Goal: Task Accomplishment & Management: Complete application form

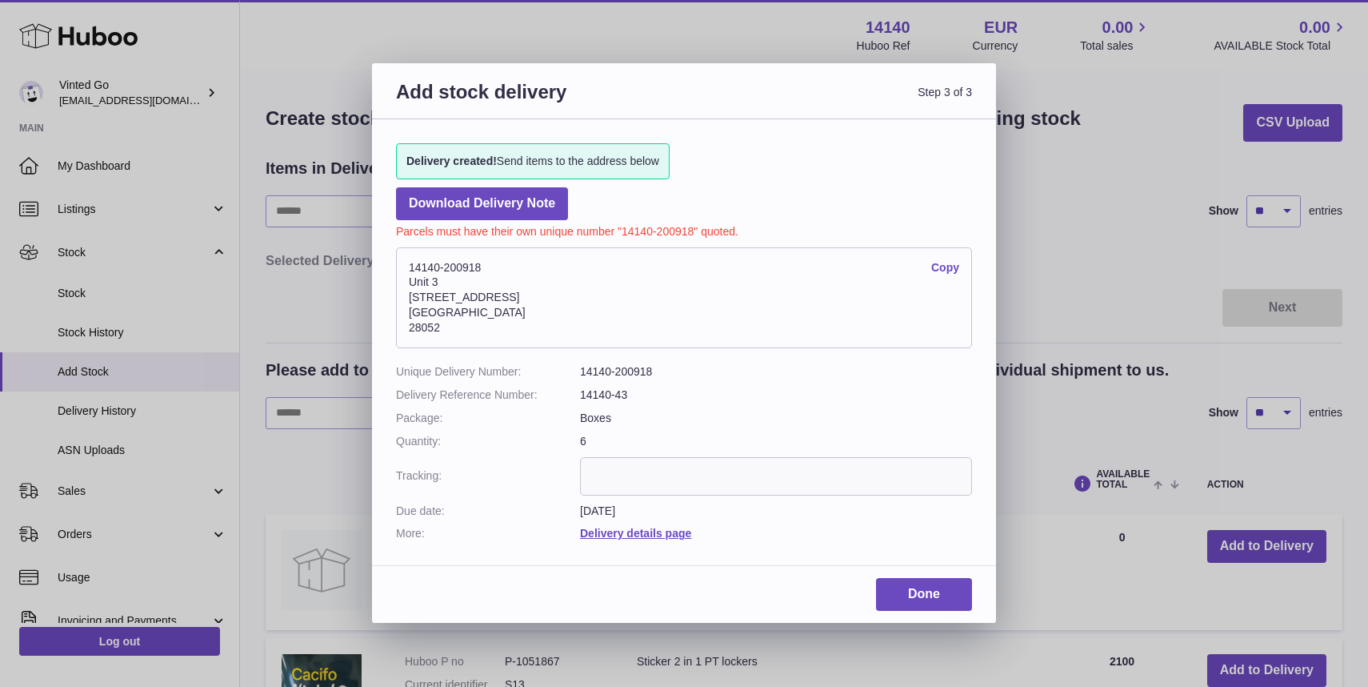
click at [927, 615] on div "Done" at bounding box center [684, 600] width 624 height 45
click at [927, 600] on link "Done" at bounding box center [924, 594] width 96 height 33
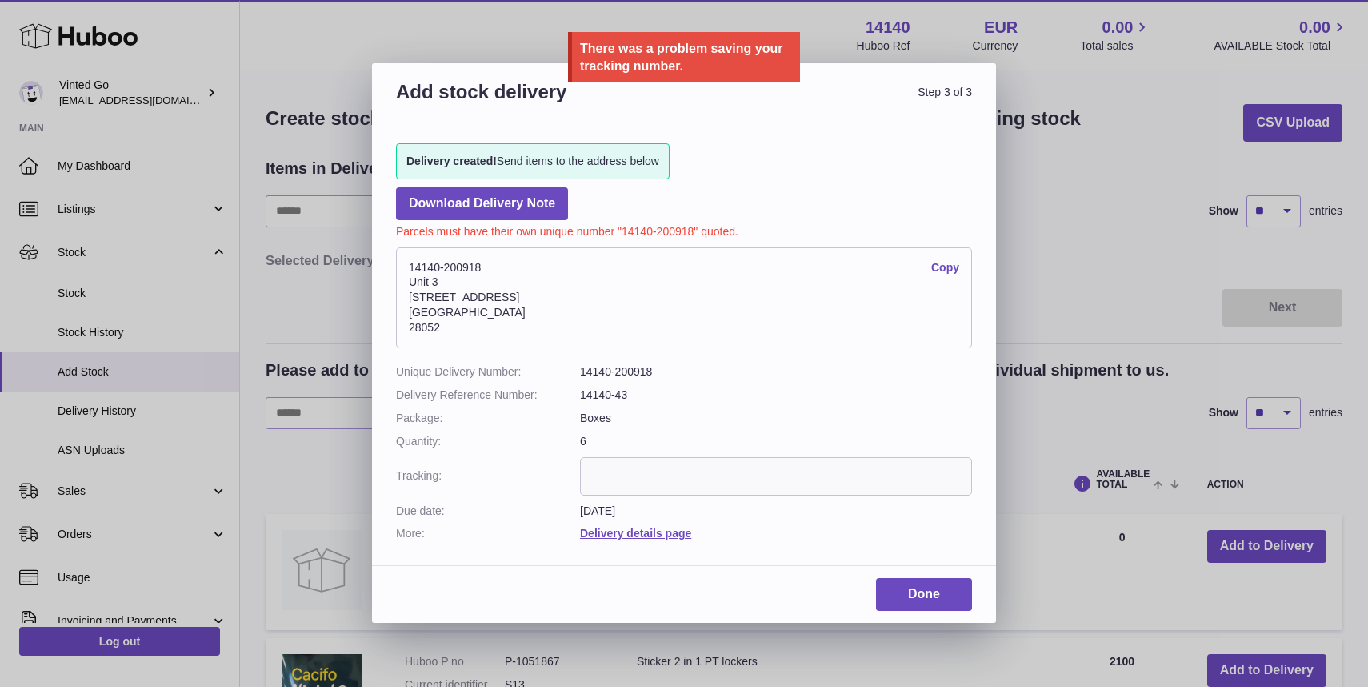
click at [1009, 348] on div "Add stock delivery Step 3 of 3 Delivery created! Send items to the address belo…" at bounding box center [684, 343] width 1368 height 687
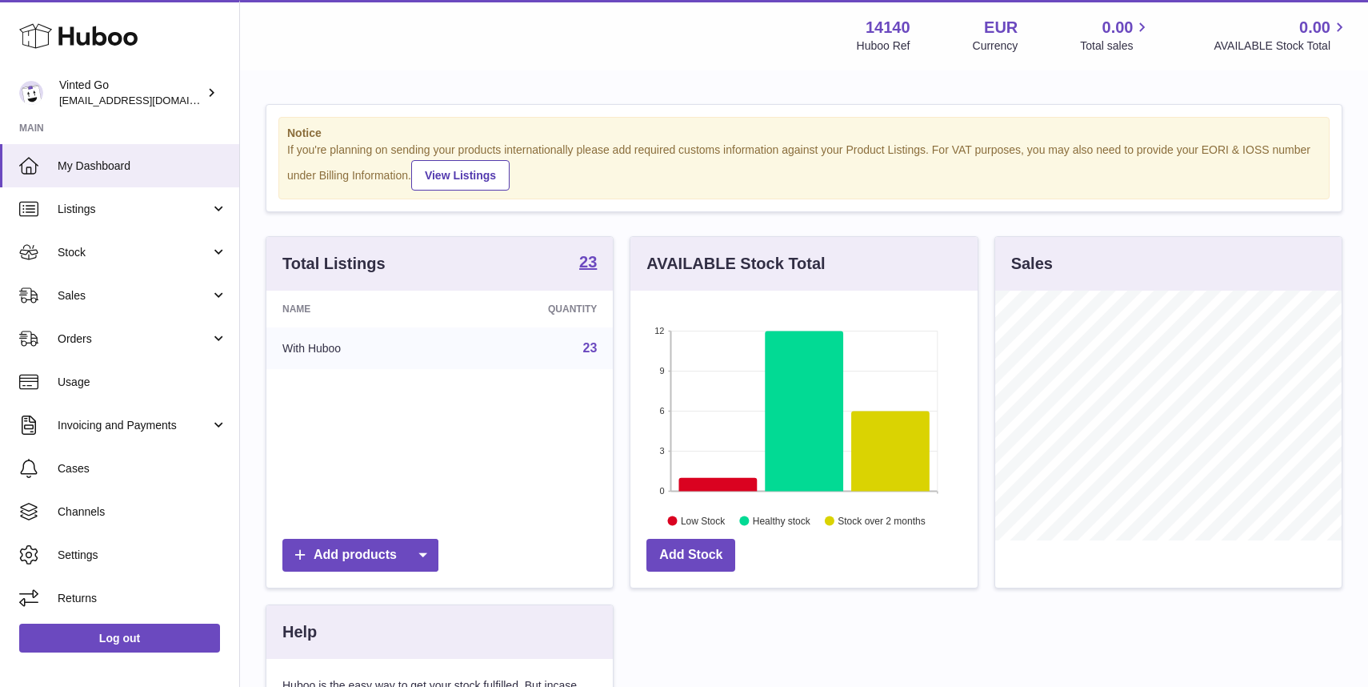
scroll to position [250, 347]
click at [165, 341] on span "Orders" at bounding box center [134, 338] width 153 height 15
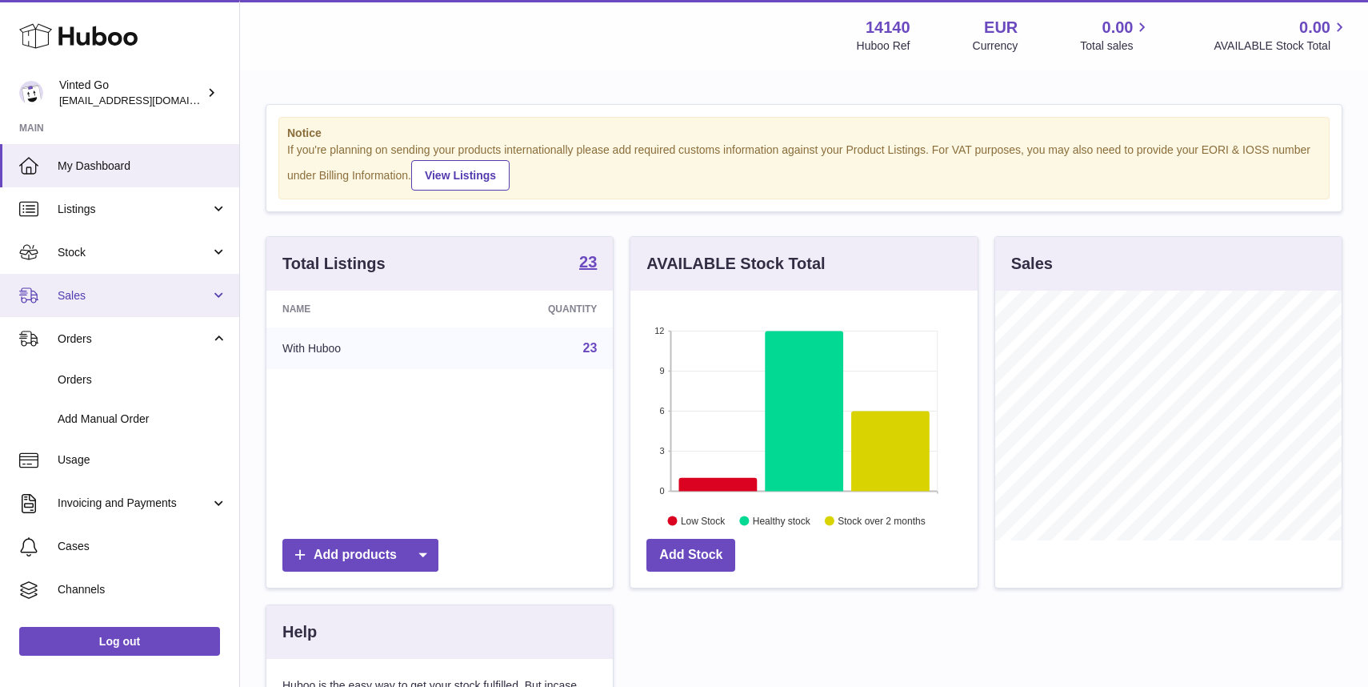
click at [169, 304] on link "Sales" at bounding box center [119, 295] width 239 height 43
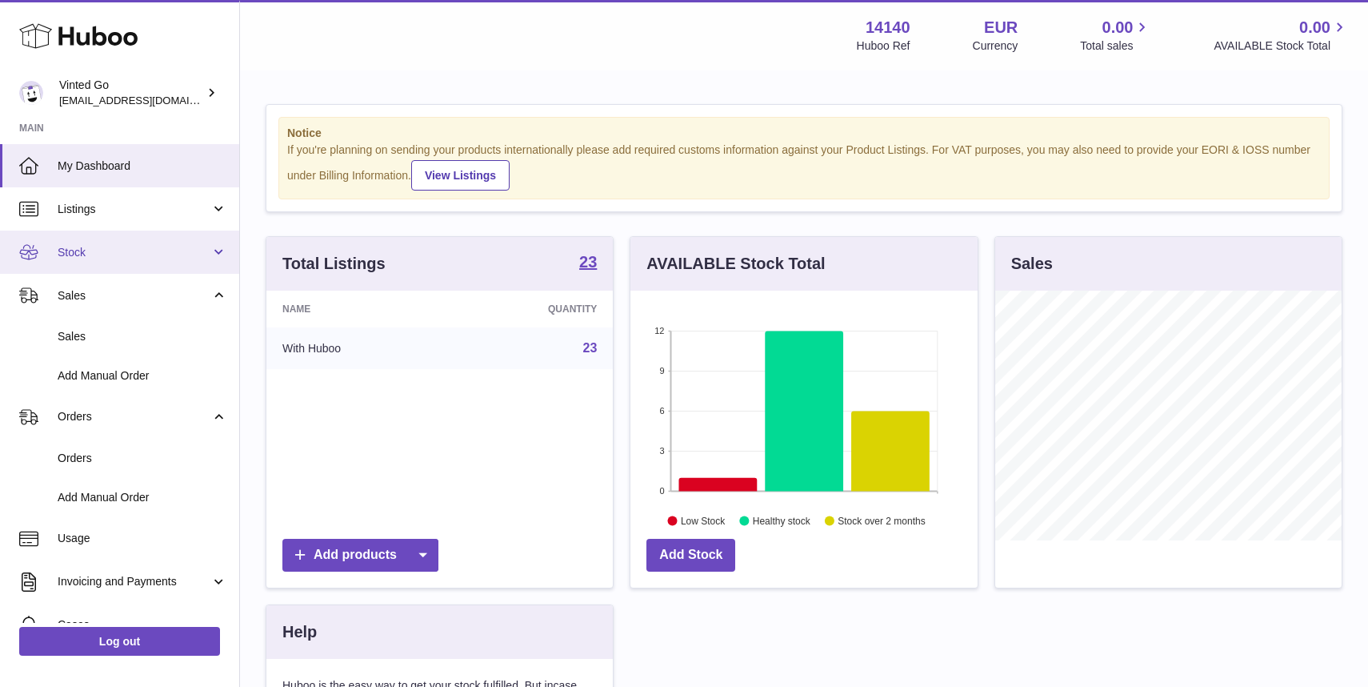
click at [170, 251] on span "Stock" at bounding box center [134, 252] width 153 height 15
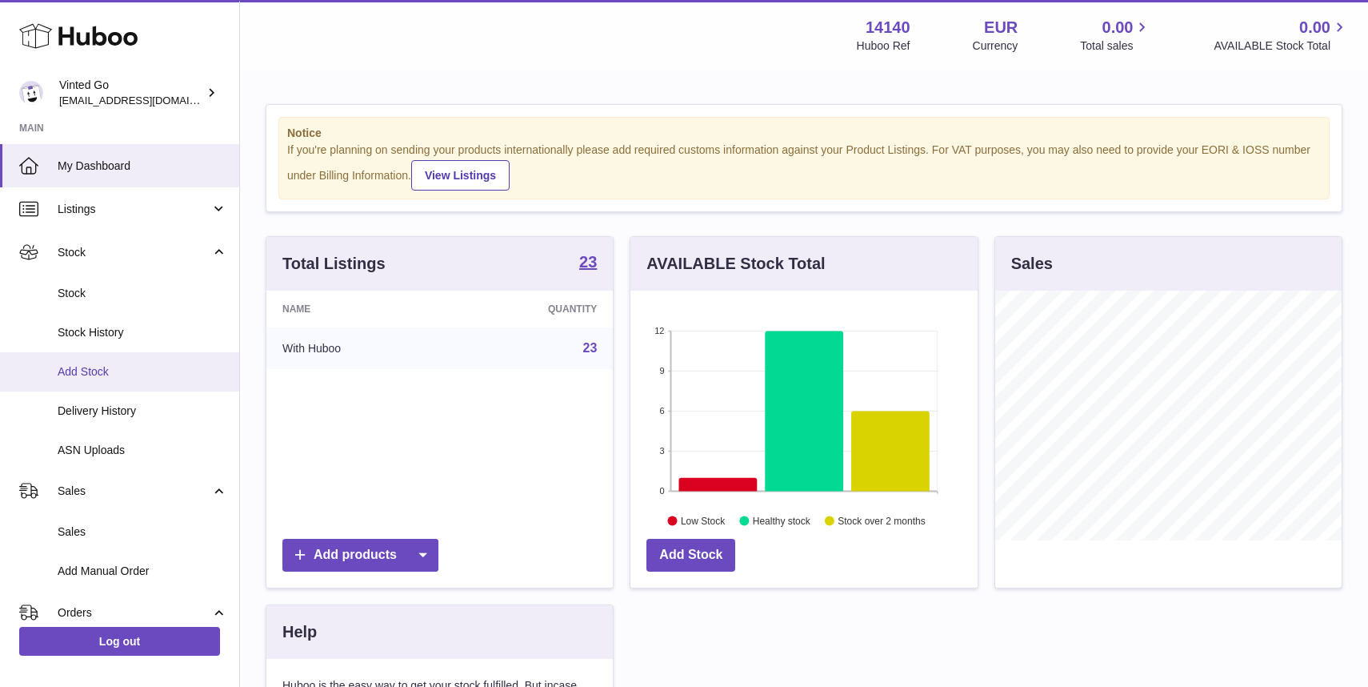
click at [159, 380] on link "Add Stock" at bounding box center [119, 371] width 239 height 39
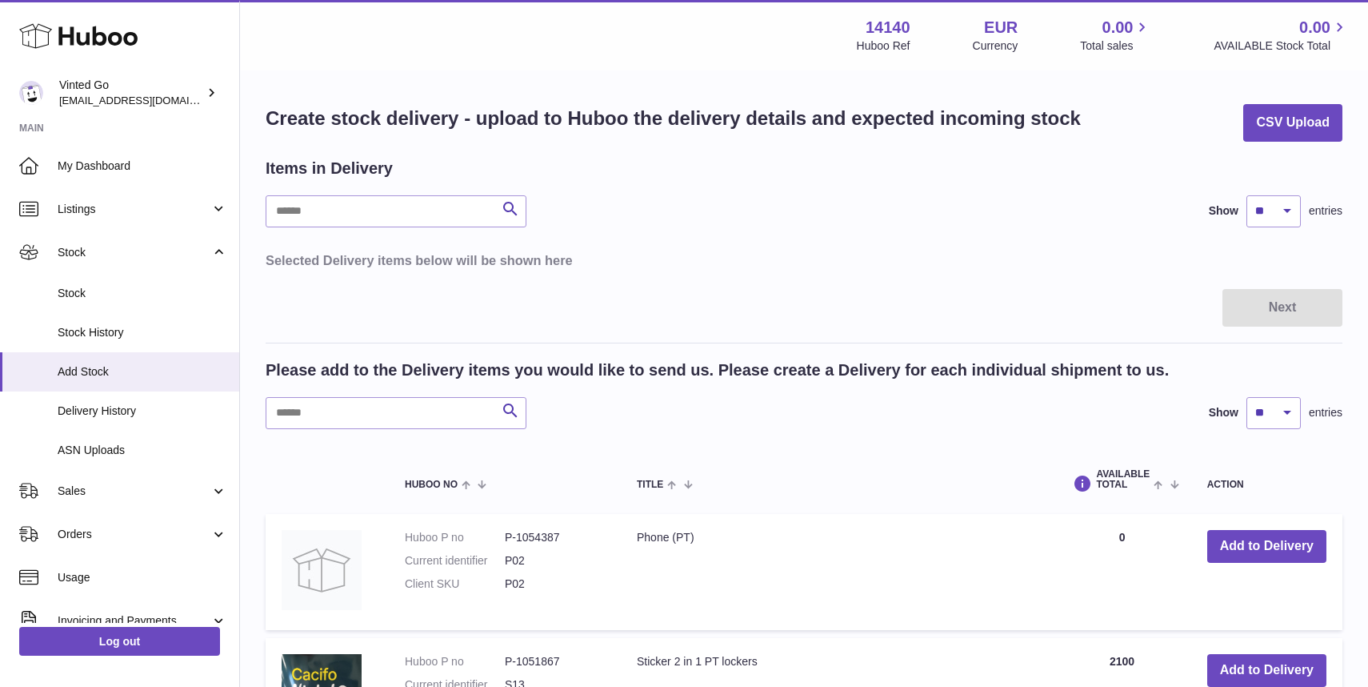
click at [772, 253] on h3 "Selected Delivery items below will be shown here" at bounding box center [804, 260] width 1077 height 18
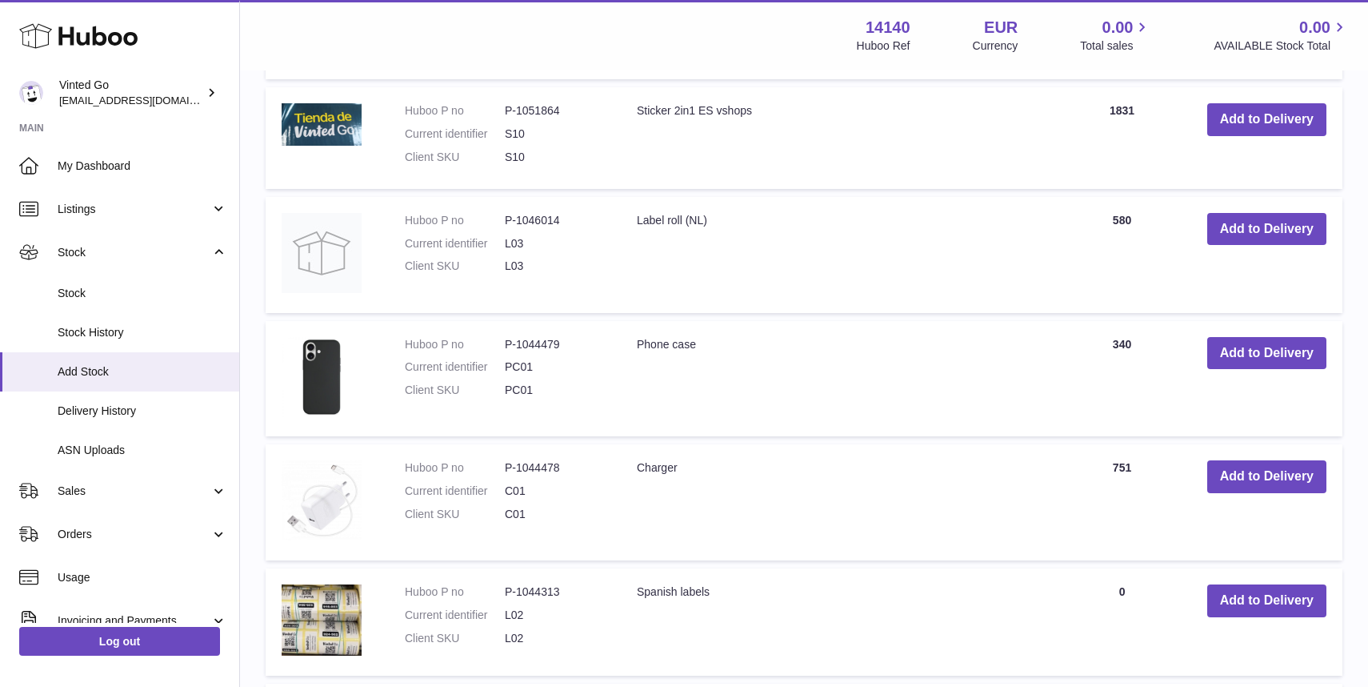
scroll to position [896, 0]
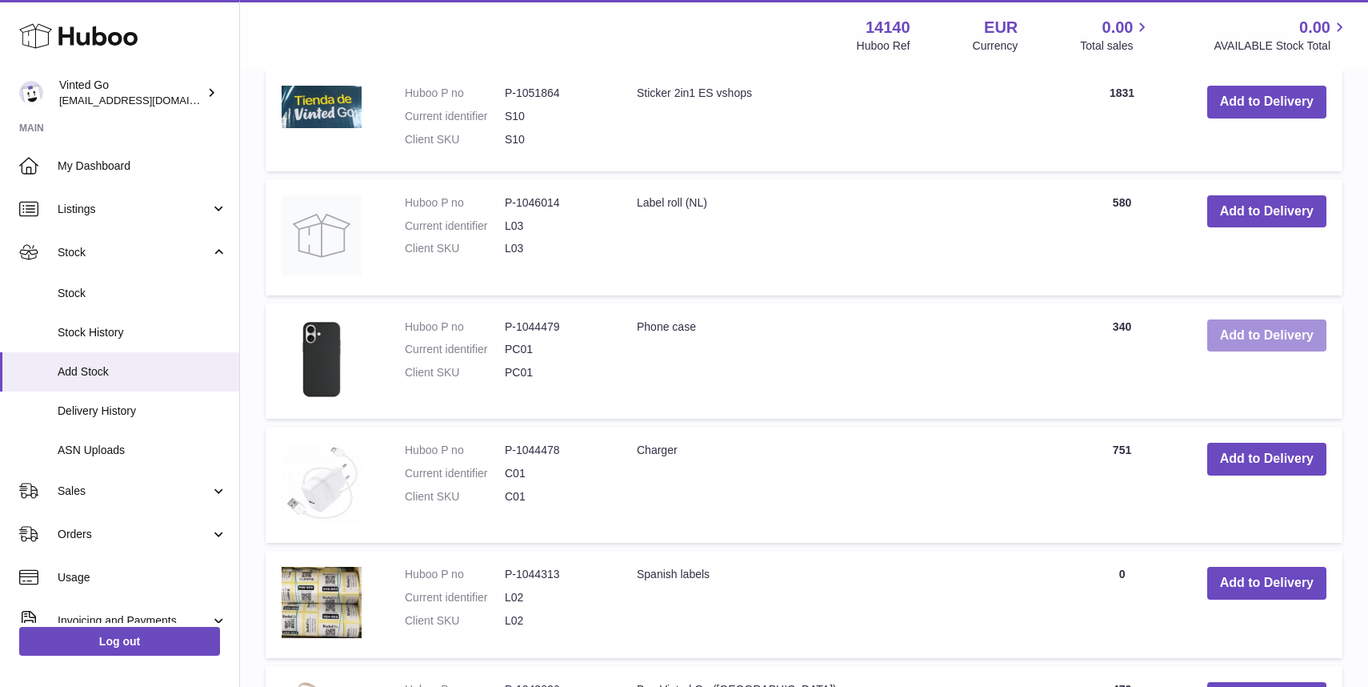
click at [1292, 340] on button "Add to Delivery" at bounding box center [1267, 335] width 119 height 33
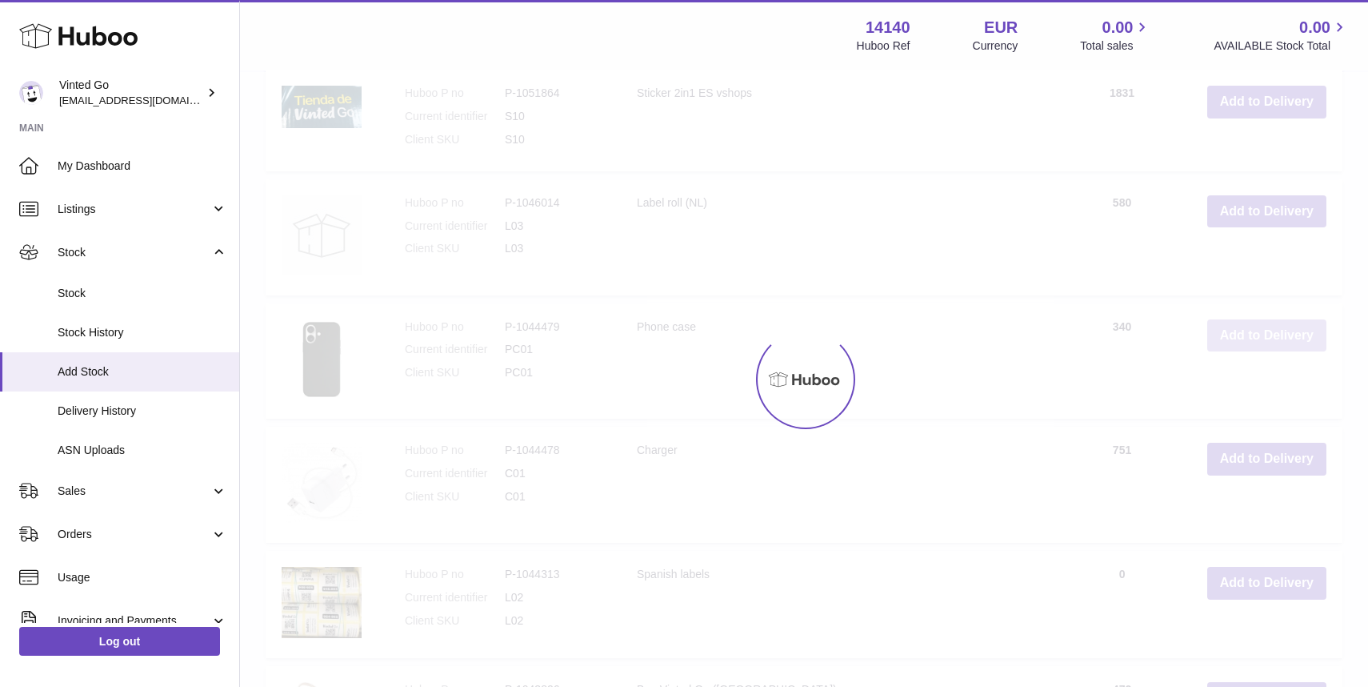
scroll to position [1047, 0]
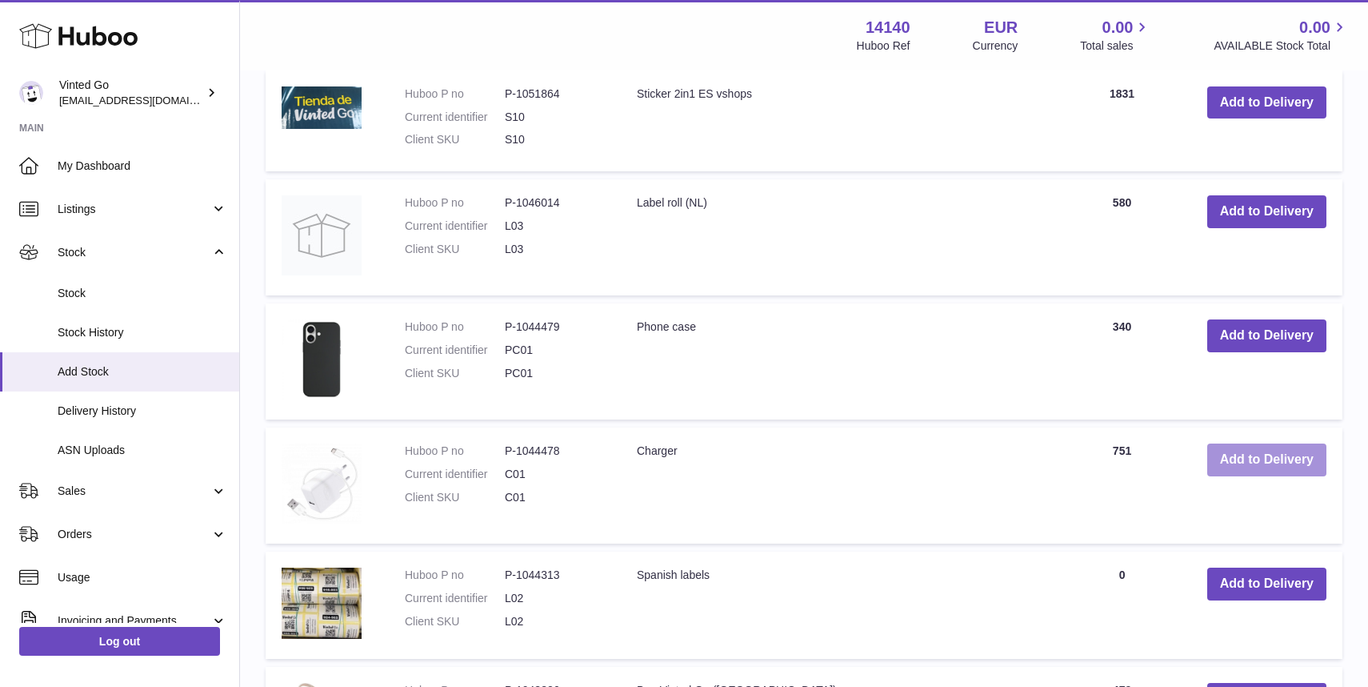
click at [1291, 464] on button "Add to Delivery" at bounding box center [1267, 459] width 119 height 33
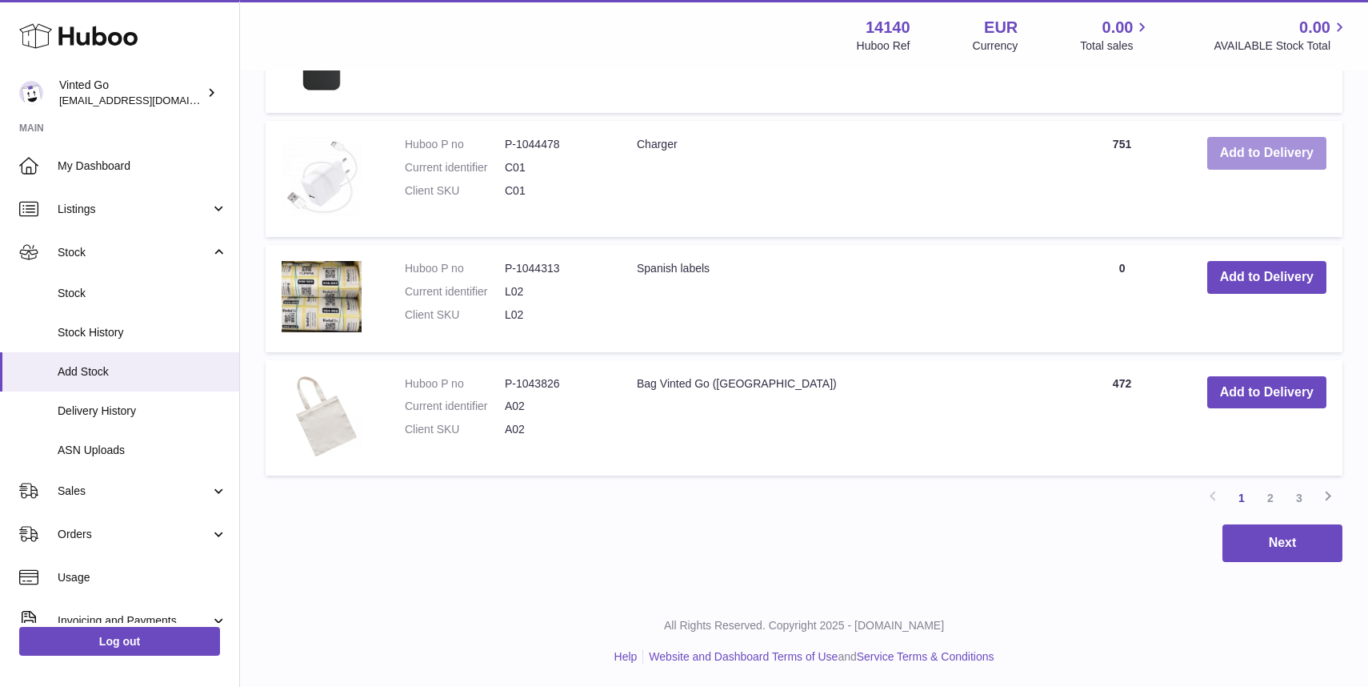
scroll to position [1479, 0]
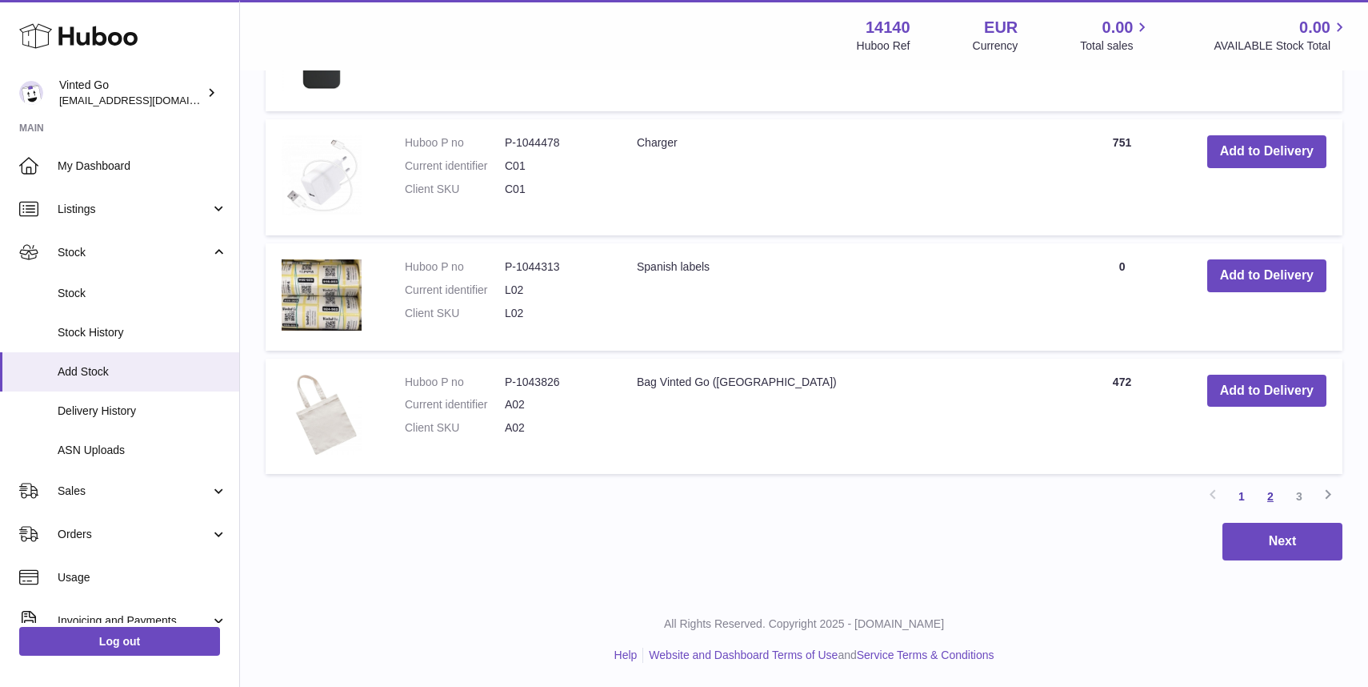
click at [1274, 483] on link "2" at bounding box center [1270, 496] width 29 height 29
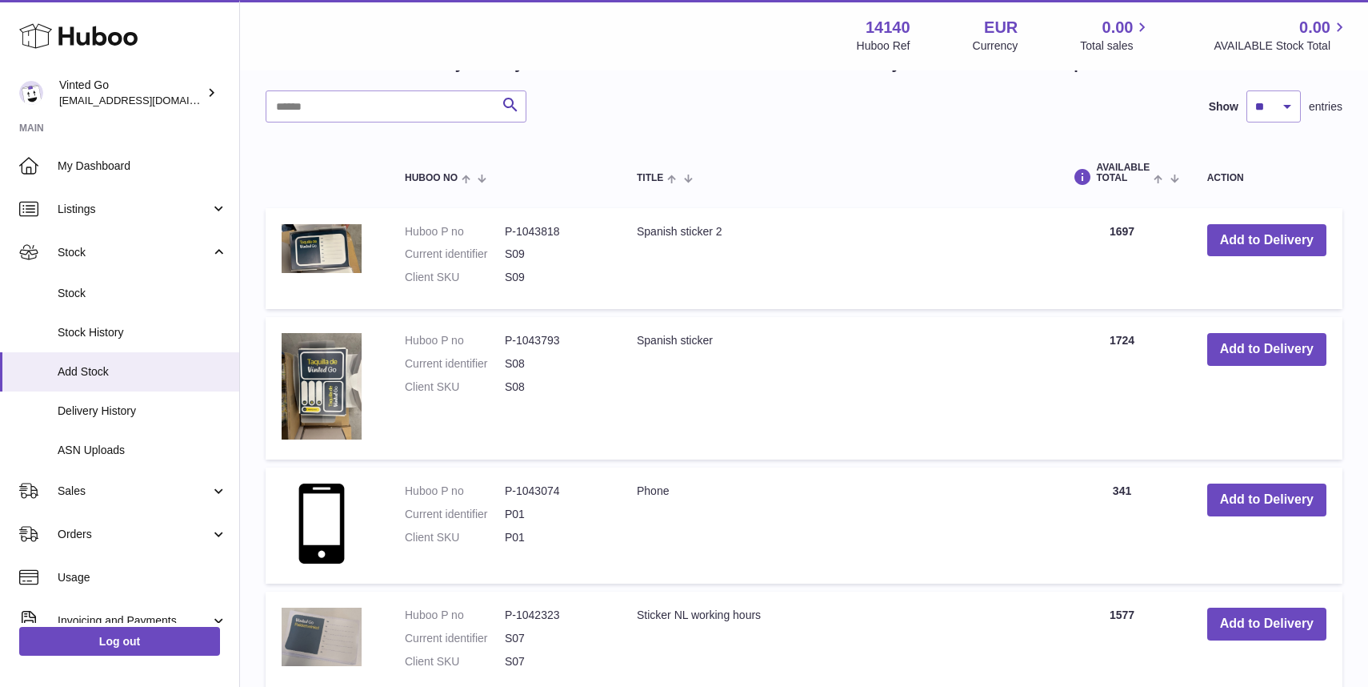
scroll to position [584, 0]
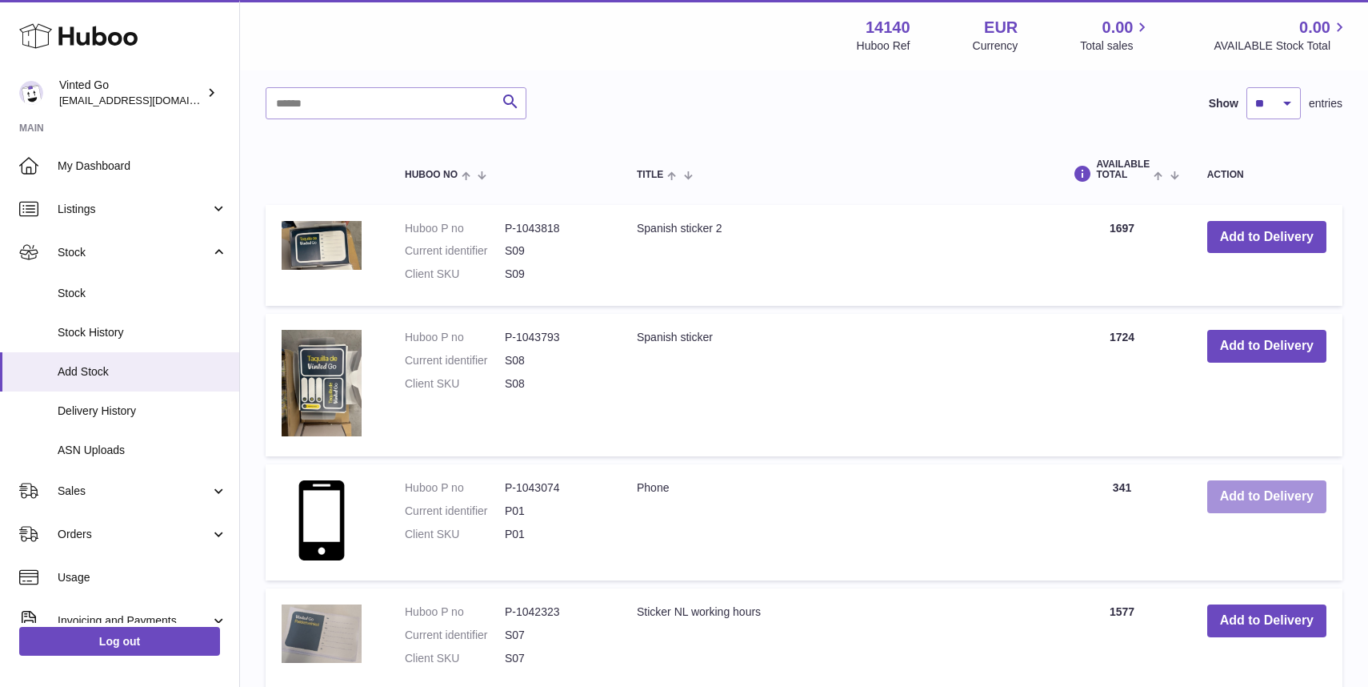
click at [1268, 509] on button "Add to Delivery" at bounding box center [1267, 496] width 119 height 33
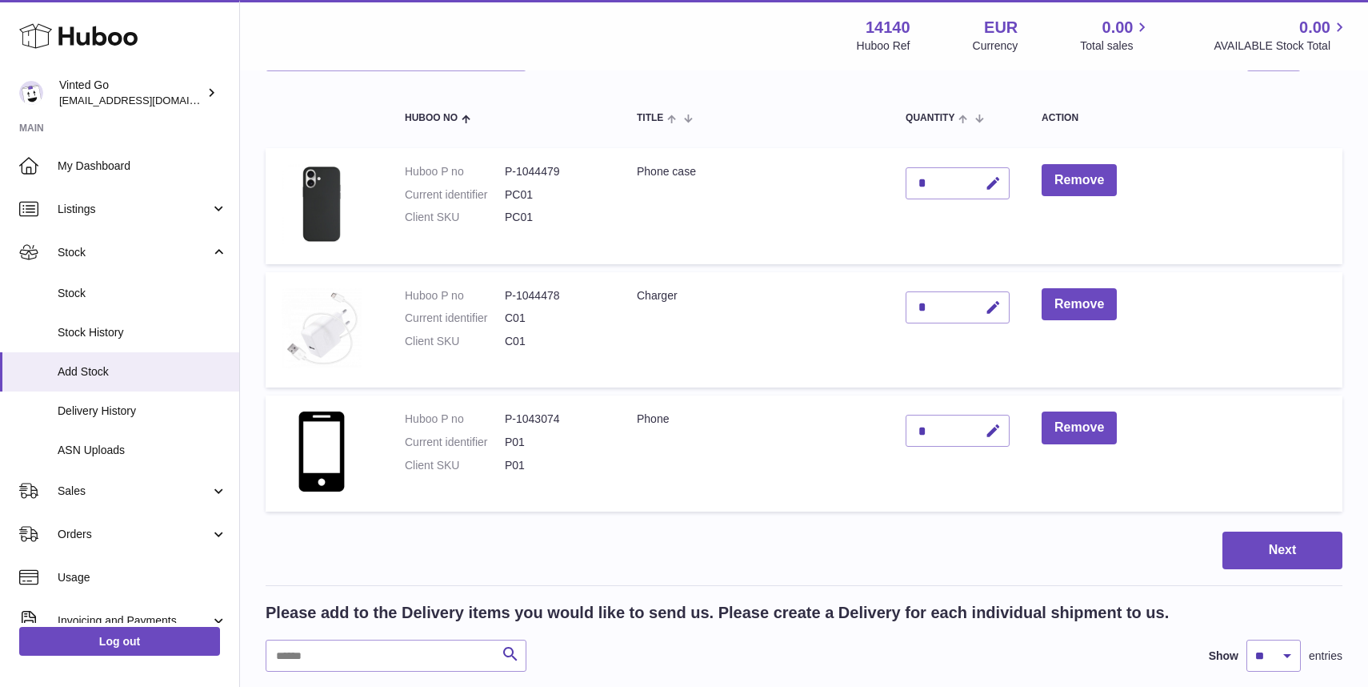
scroll to position [132, 0]
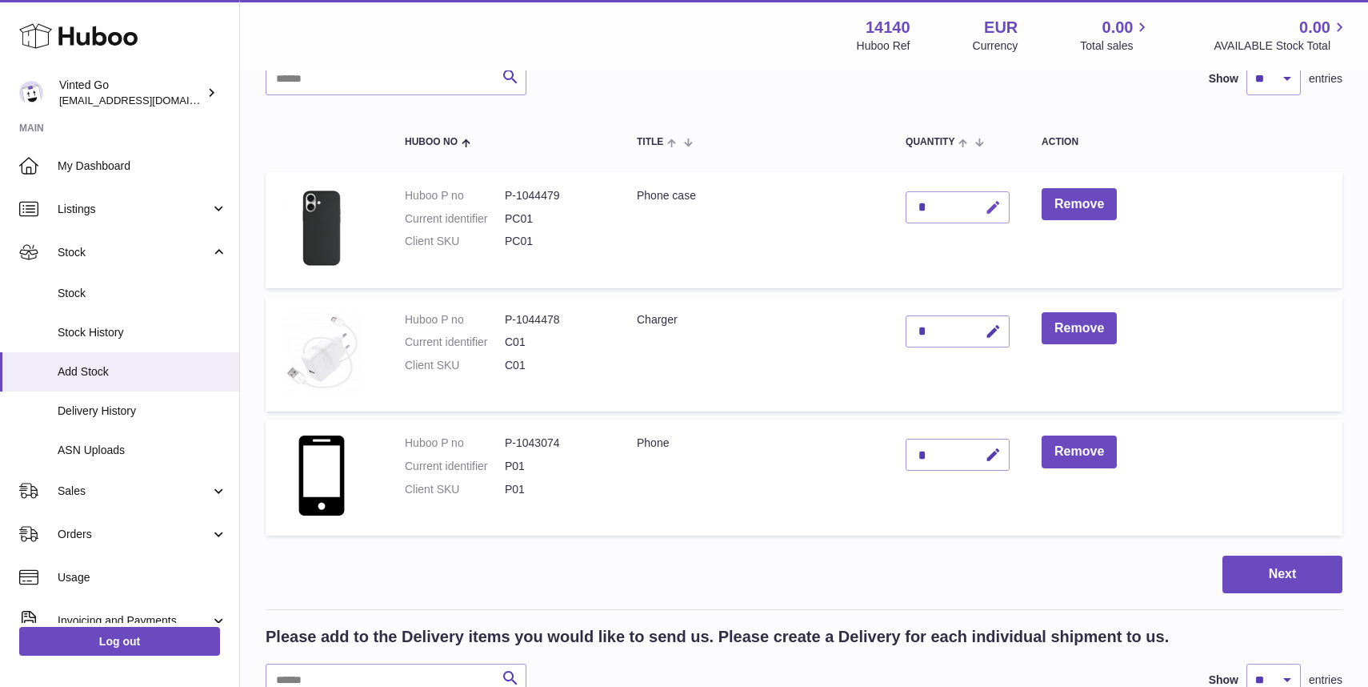
click at [996, 209] on icon "button" at bounding box center [993, 207] width 17 height 17
type input "***"
click at [985, 202] on button "submit" at bounding box center [991, 207] width 30 height 26
click at [996, 329] on icon "button" at bounding box center [993, 331] width 17 height 17
type input "***"
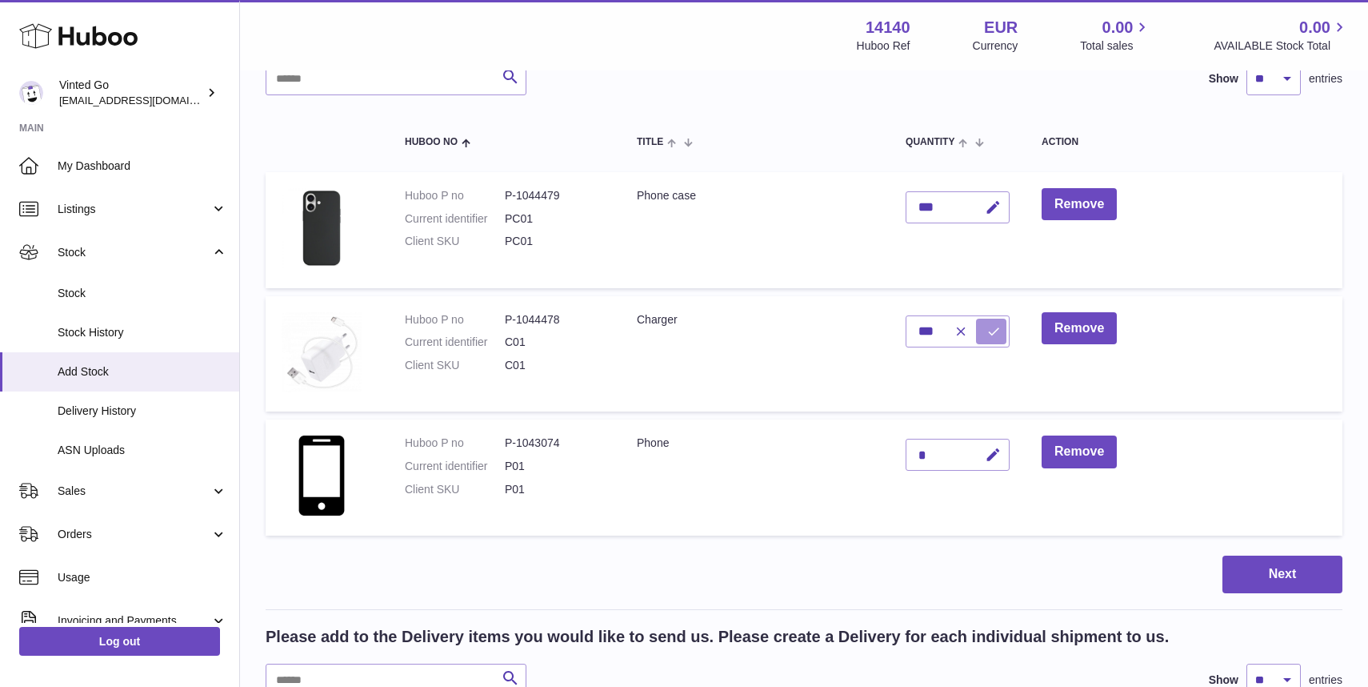
click at [996, 321] on button "submit" at bounding box center [991, 331] width 30 height 26
click at [959, 451] on div "*" at bounding box center [958, 455] width 104 height 32
click at [996, 456] on icon "button" at bounding box center [993, 455] width 17 height 17
type input "*"
type input "***"
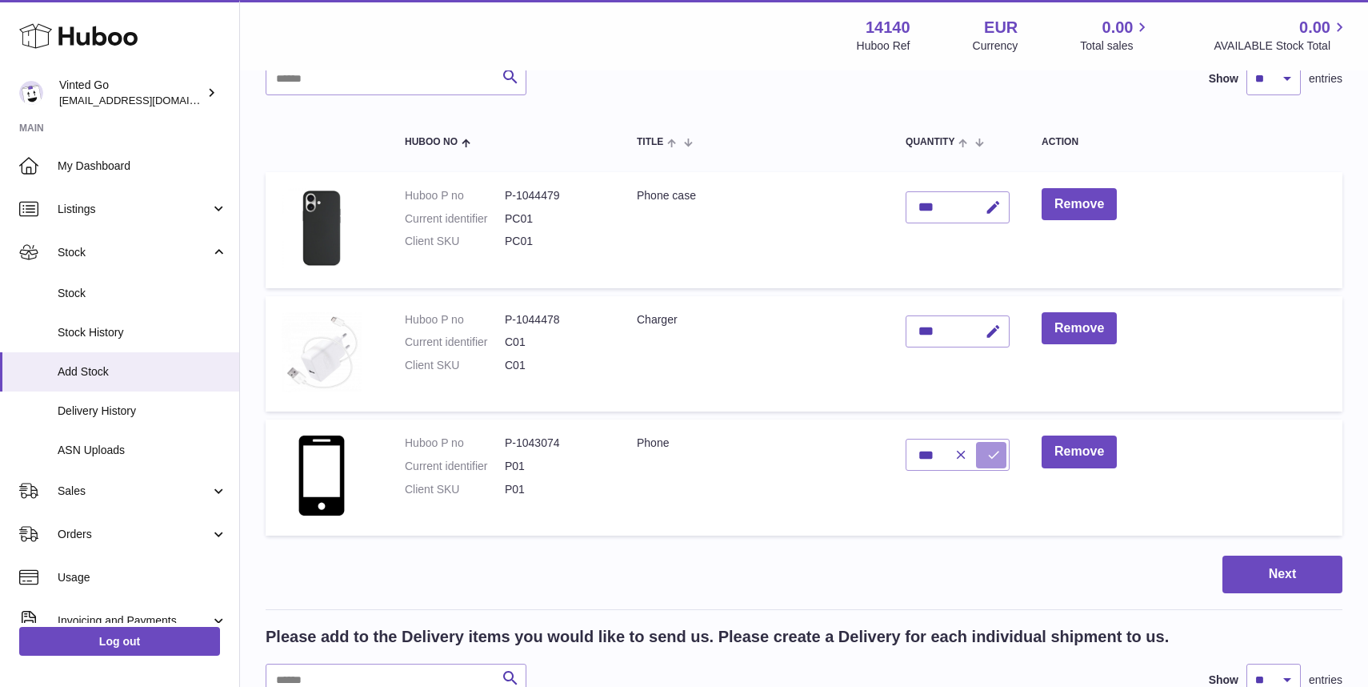
click at [990, 443] on button "submit" at bounding box center [991, 455] width 30 height 26
click at [1269, 576] on button "Next" at bounding box center [1283, 574] width 120 height 38
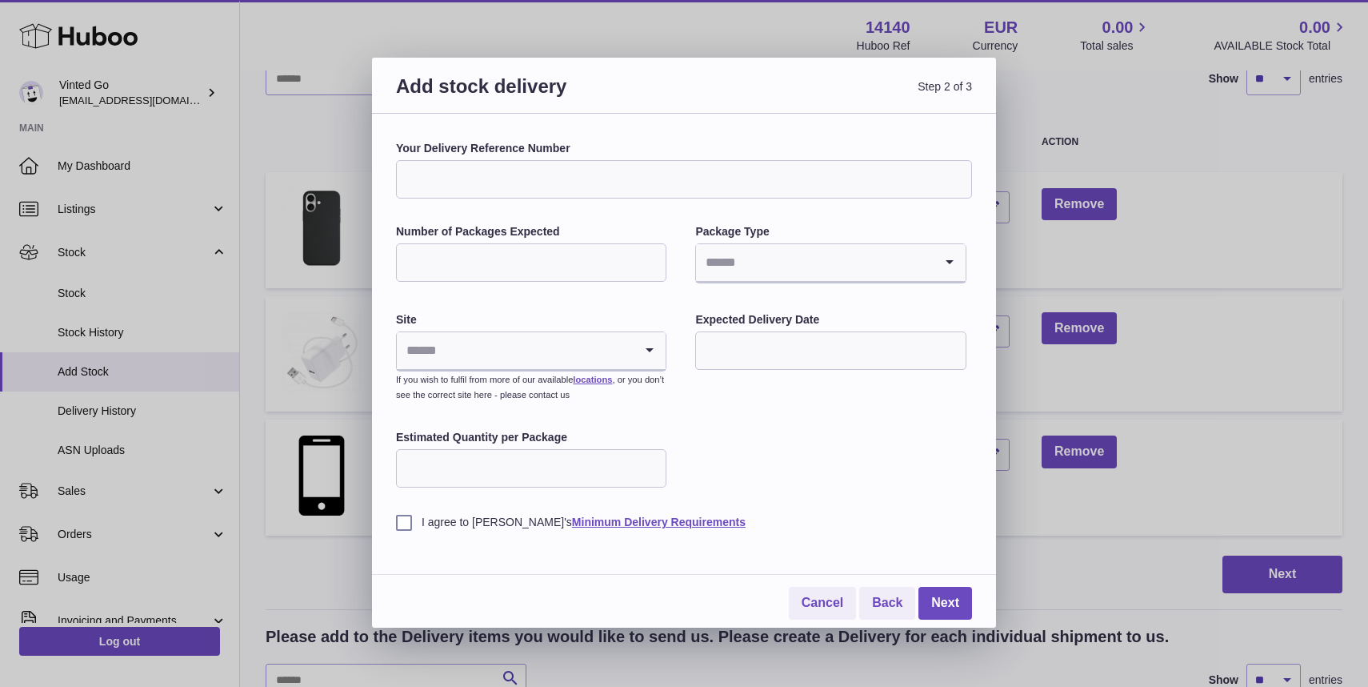
click at [657, 187] on input "Your Delivery Reference Number" at bounding box center [684, 179] width 576 height 38
type input "********"
click at [568, 268] on input "Number of Packages Expected" at bounding box center [531, 262] width 270 height 38
click at [636, 210] on div "Your Delivery Reference Number ******** Number of Packages Expected Package Typ…" at bounding box center [684, 335] width 576 height 389
click at [748, 248] on input "Search for option" at bounding box center [814, 262] width 237 height 37
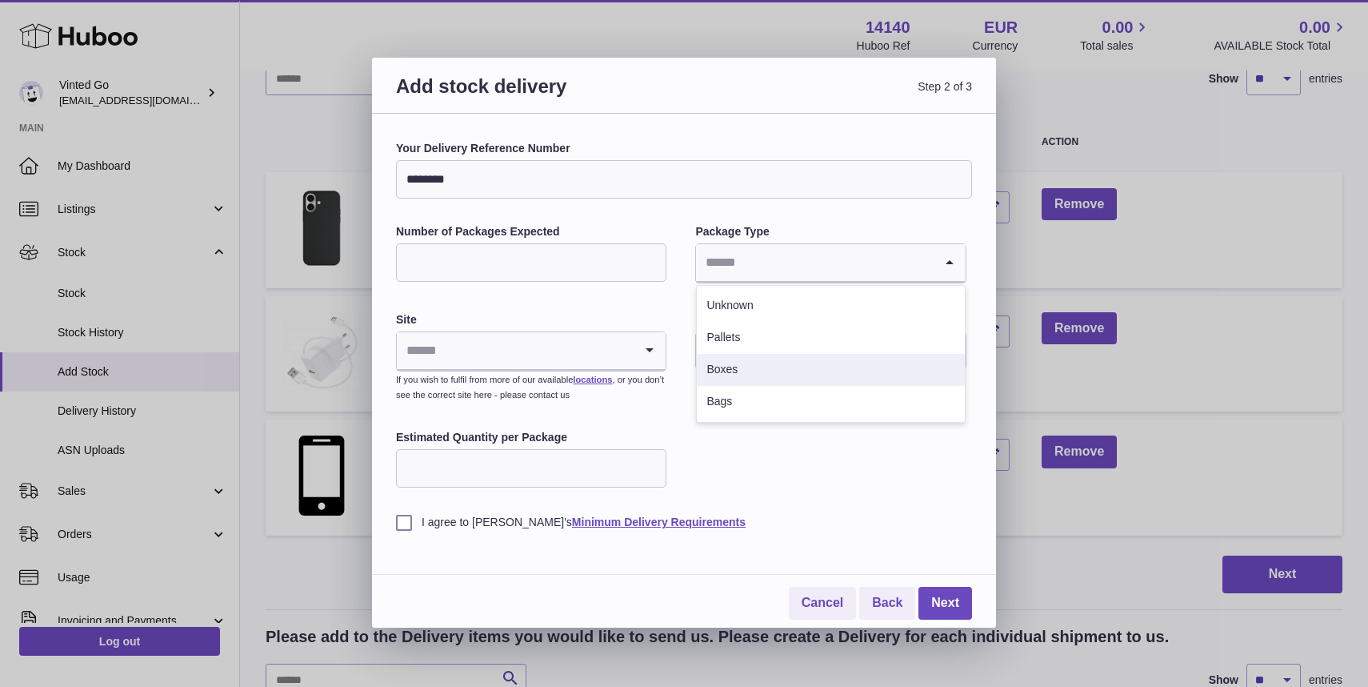
click at [726, 369] on li "Boxes" at bounding box center [830, 370] width 267 height 32
click at [613, 268] on input "Number of Packages Expected" at bounding box center [531, 262] width 270 height 38
type input "**"
click at [575, 380] on small "If you wish to fulfil from more of our available locations , or you don’t see t…" at bounding box center [530, 387] width 268 height 25
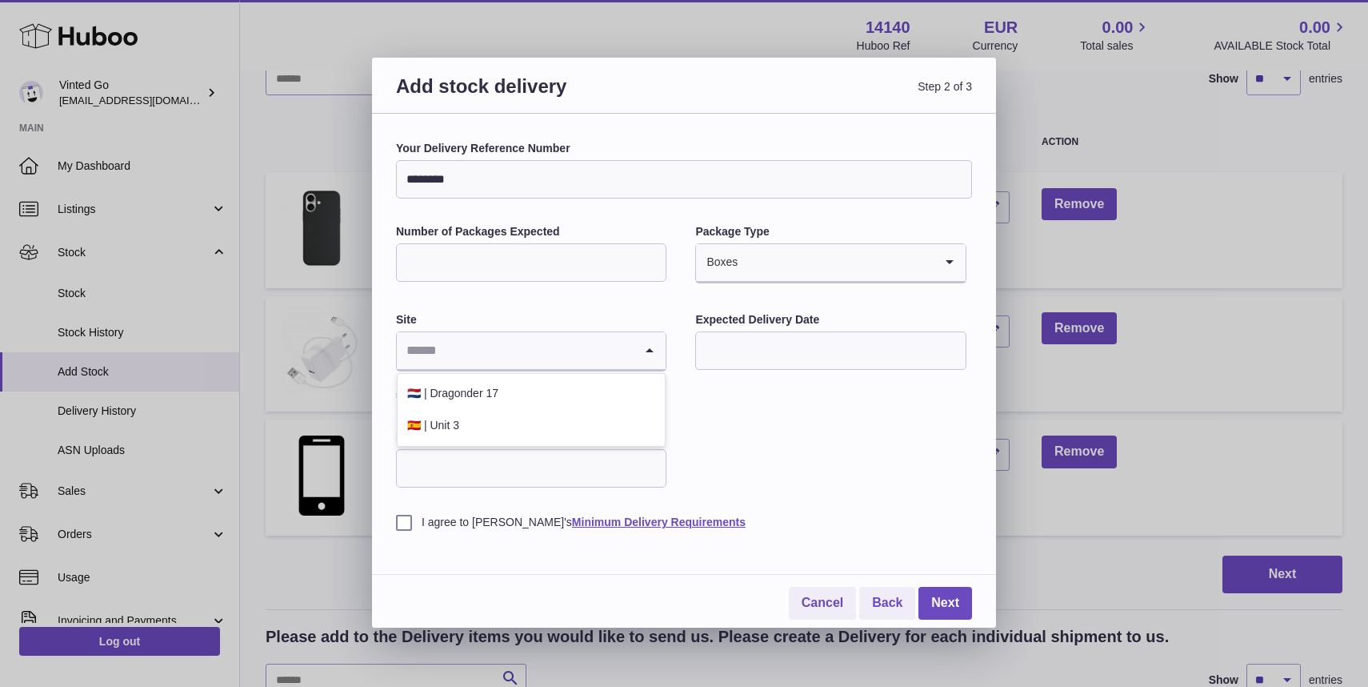
click at [576, 352] on input "Search for option" at bounding box center [515, 350] width 237 height 37
click at [569, 424] on li "🇪🇸 | Unit 3" at bounding box center [531, 426] width 267 height 32
click at [851, 357] on input "text" at bounding box center [830, 350] width 270 height 38
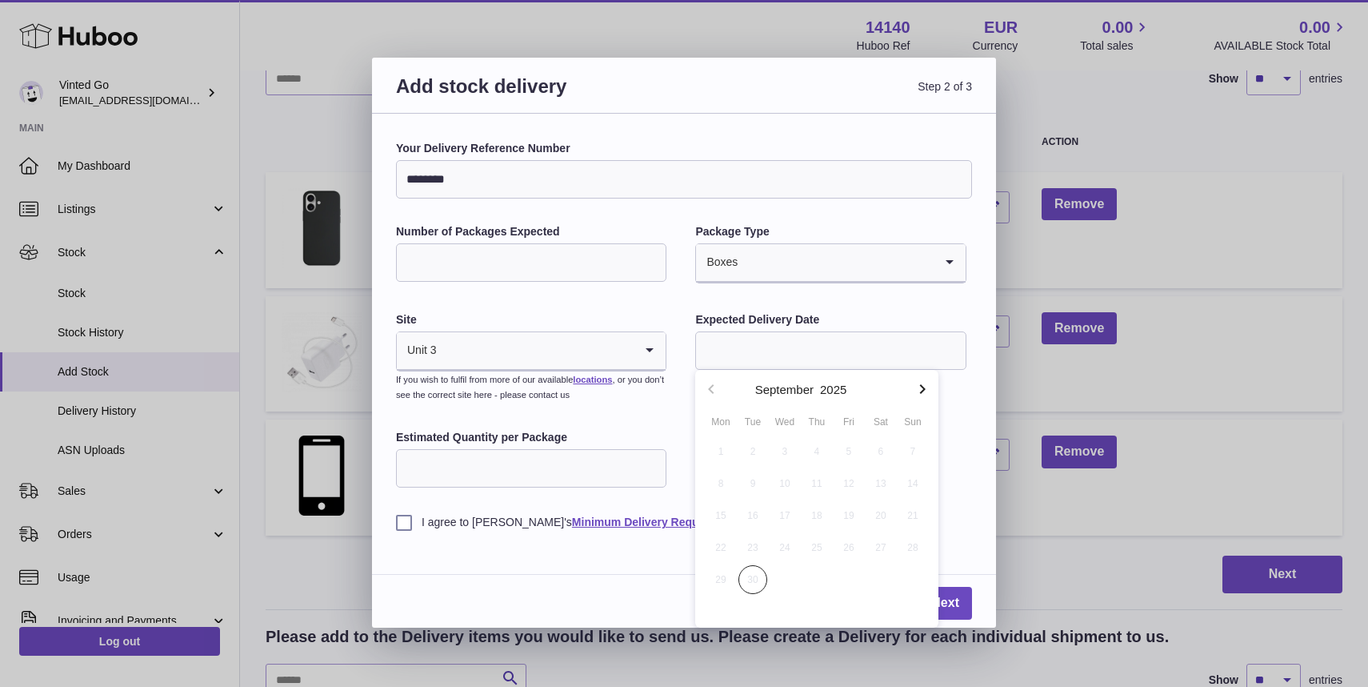
click at [919, 390] on icon "button" at bounding box center [922, 388] width 19 height 19
click at [848, 447] on span "3" at bounding box center [849, 451] width 29 height 29
type input "**********"
click at [834, 477] on div "**********" at bounding box center [684, 335] width 576 height 389
click at [504, 475] on input "Estimated Quantity per Package" at bounding box center [531, 468] width 270 height 38
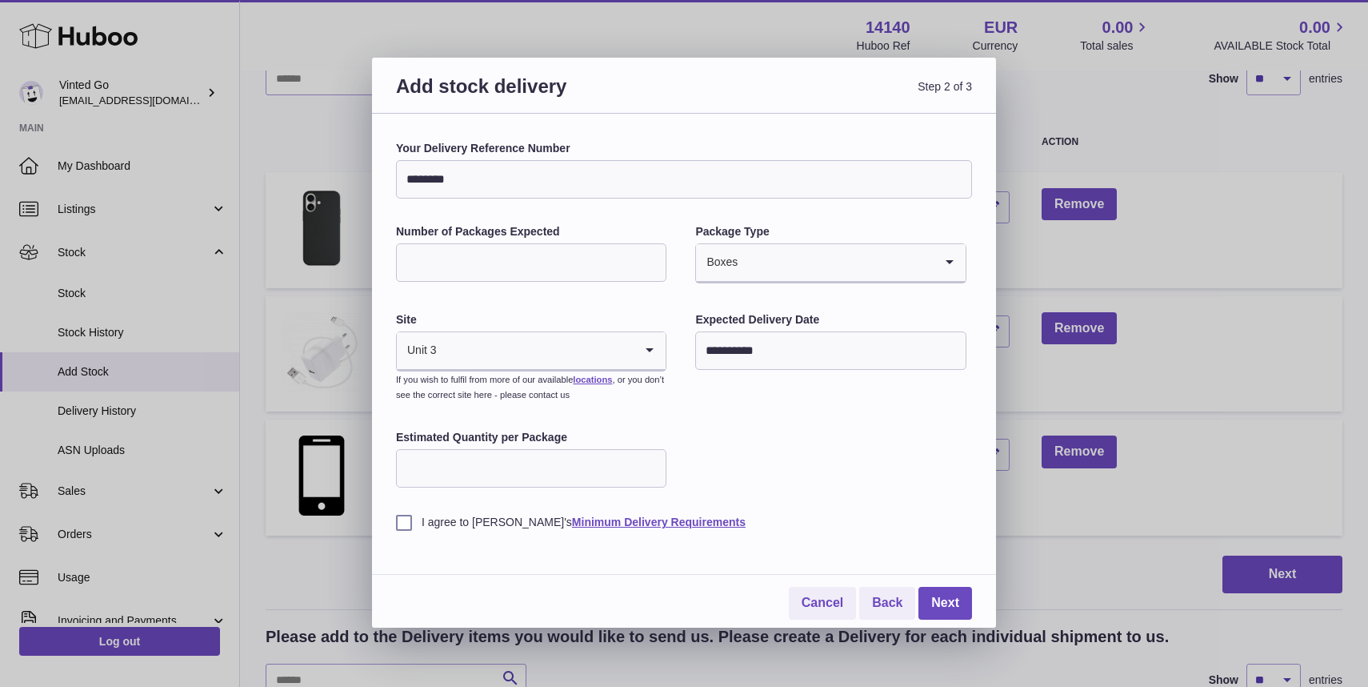
click at [395, 525] on div "**********" at bounding box center [684, 371] width 624 height 514
click at [401, 526] on label "I agree to Huboo's Minimum Delivery Requirements" at bounding box center [684, 522] width 576 height 15
click at [806, 469] on div "**********" at bounding box center [684, 335] width 576 height 389
click at [956, 610] on link "Next" at bounding box center [946, 603] width 54 height 33
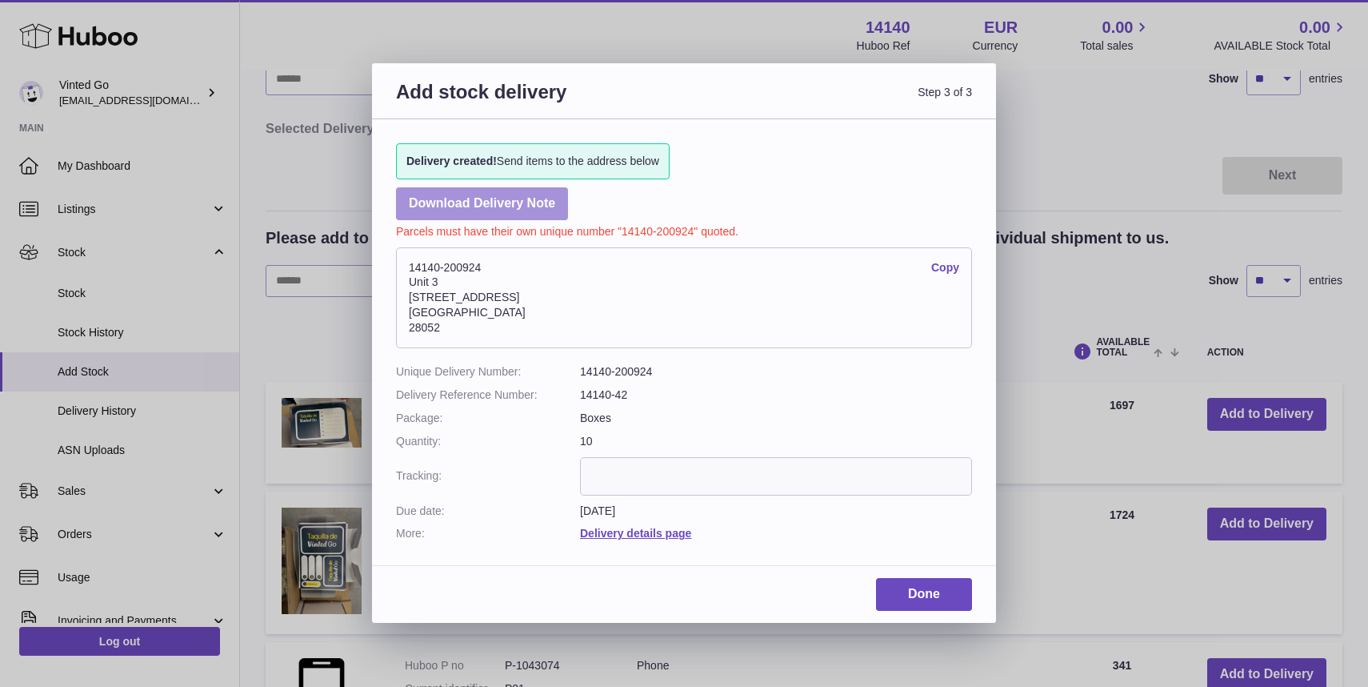
click at [507, 200] on link "Download Delivery Note" at bounding box center [482, 203] width 172 height 33
